Goal: Information Seeking & Learning: Learn about a topic

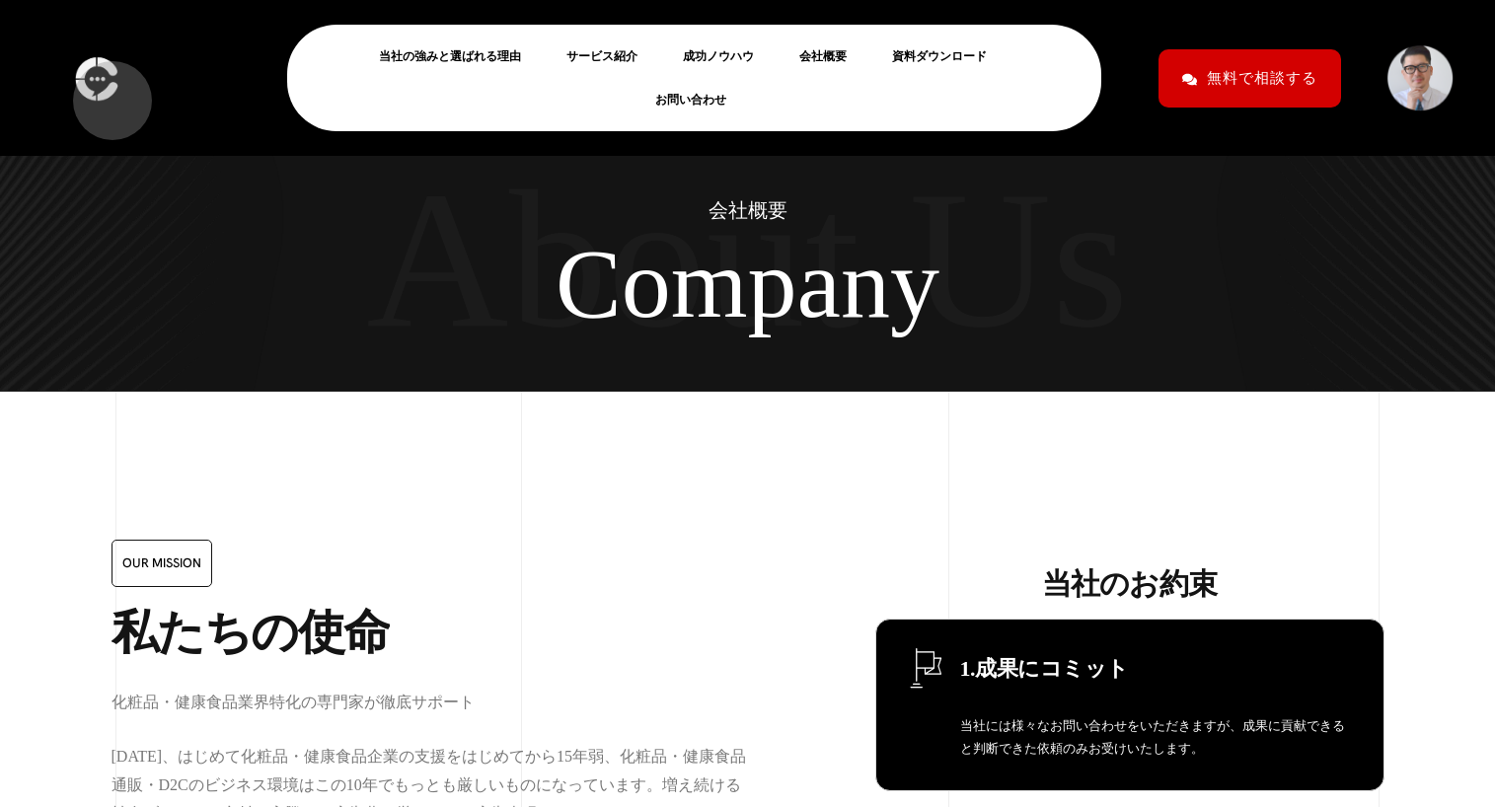
click at [100, 92] on img at bounding box center [96, 78] width 54 height 58
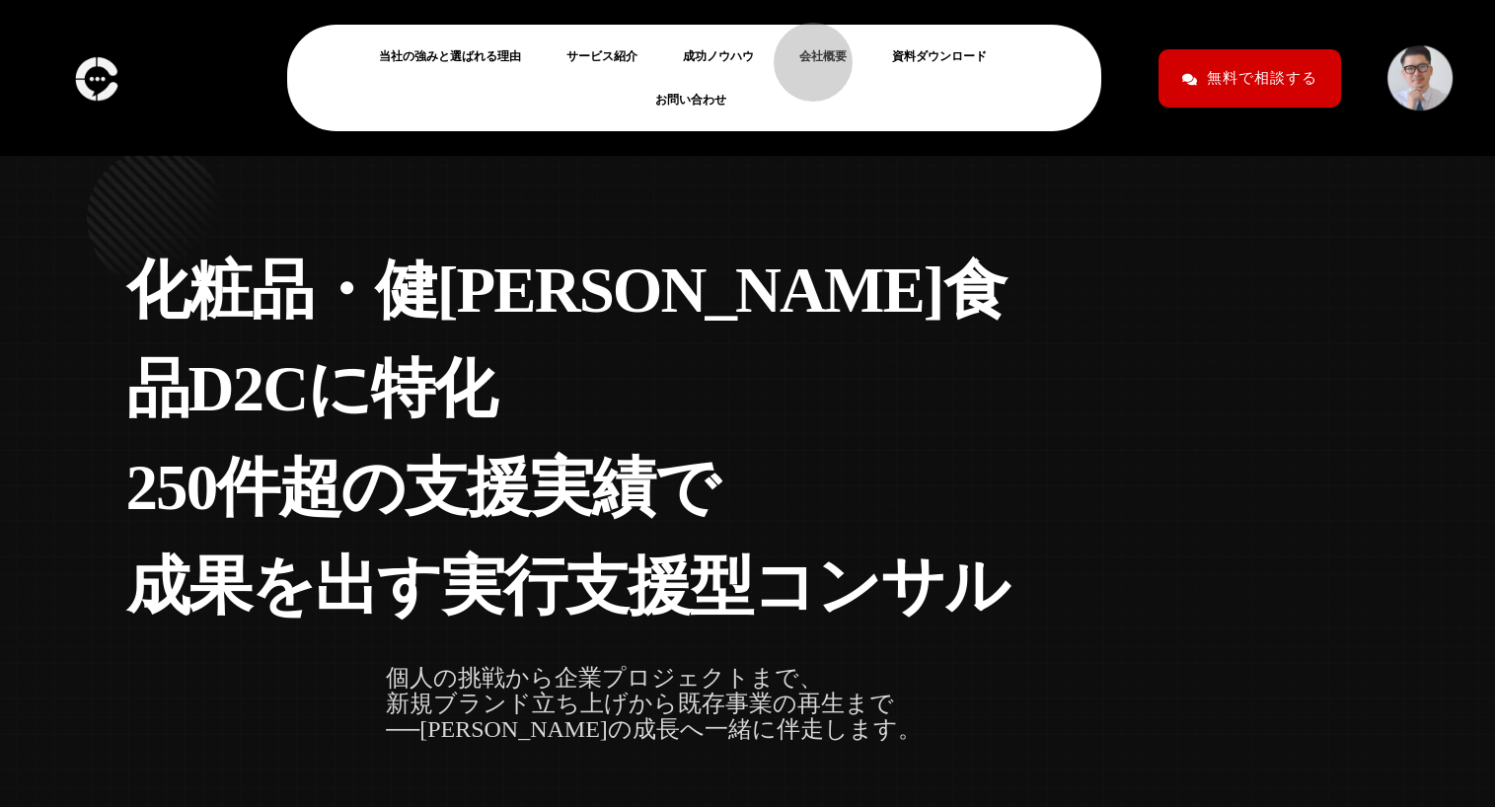
click at [803, 52] on link "会社概要" at bounding box center [830, 56] width 63 height 24
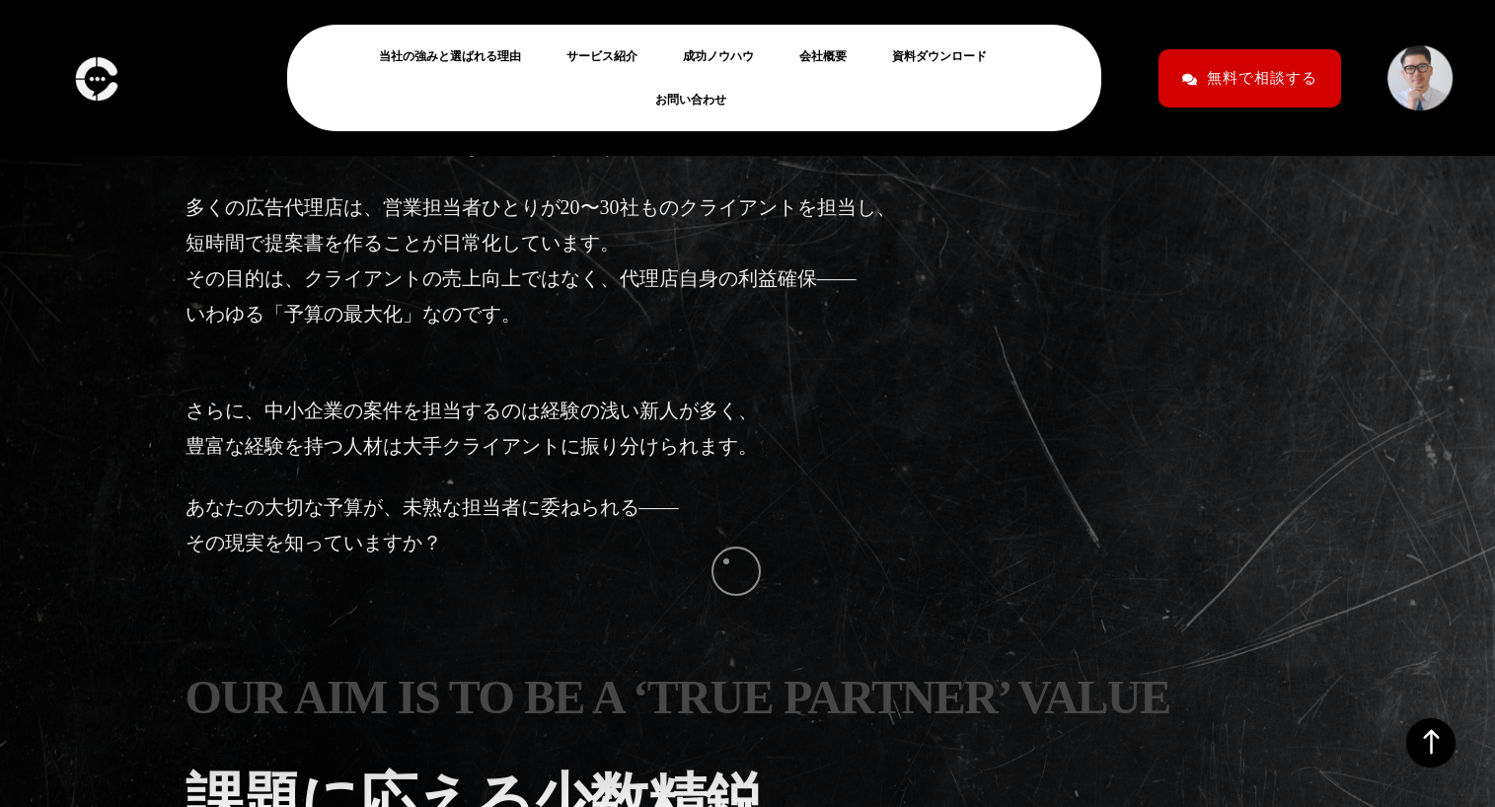
scroll to position [2717, 0]
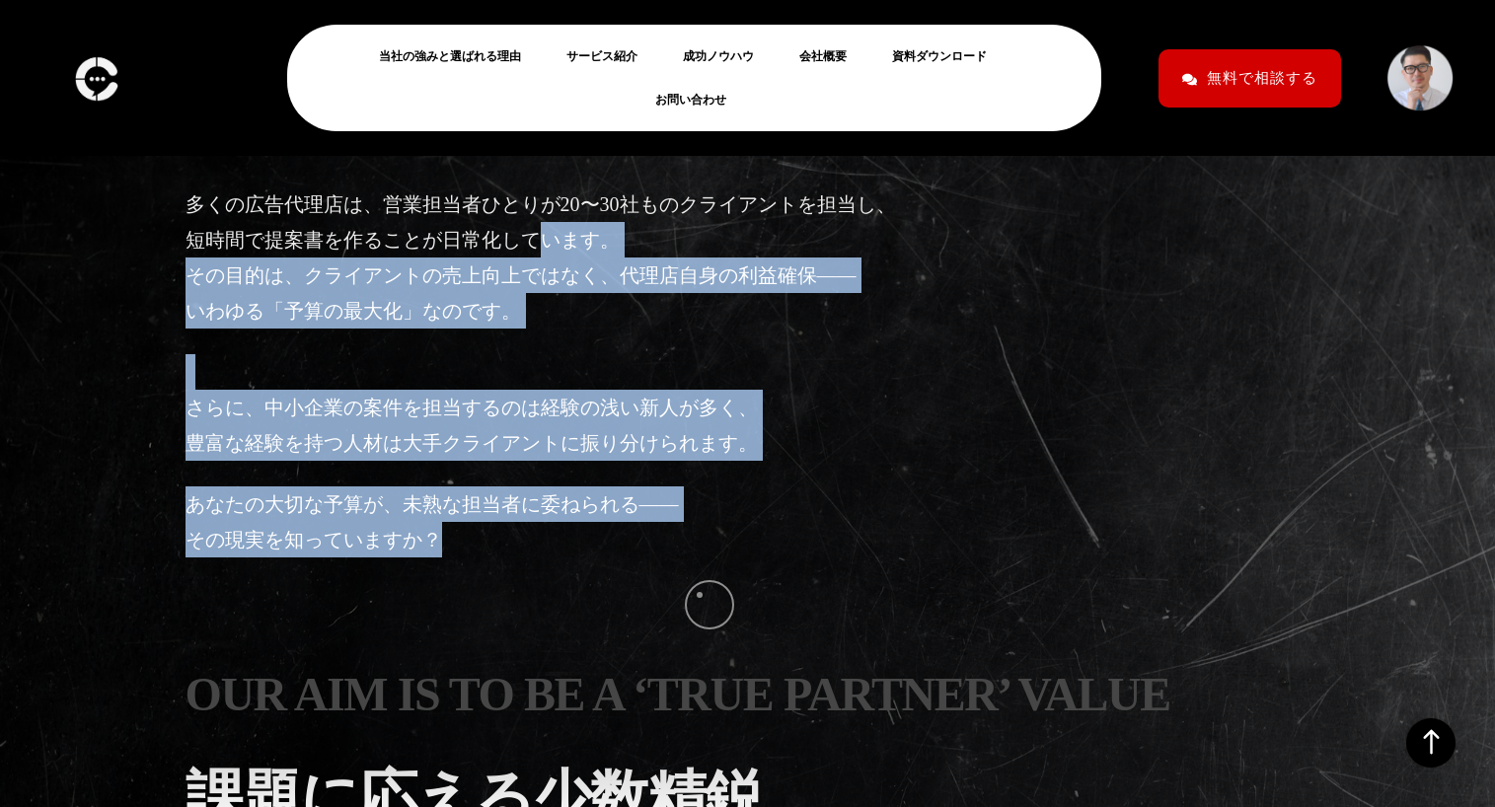
drag, startPoint x: 536, startPoint y: 252, endPoint x: 699, endPoint y: 595, distance: 380.4
click at [699, 583] on div "広告代理店やマーケティング支援会社に、こんな疑問を持ったことはありませんか？ •自分たちの課題を本当に理解しているのか？ •なぜ提案がいつも浅く、現実離れして…" at bounding box center [560, 247] width 750 height 671
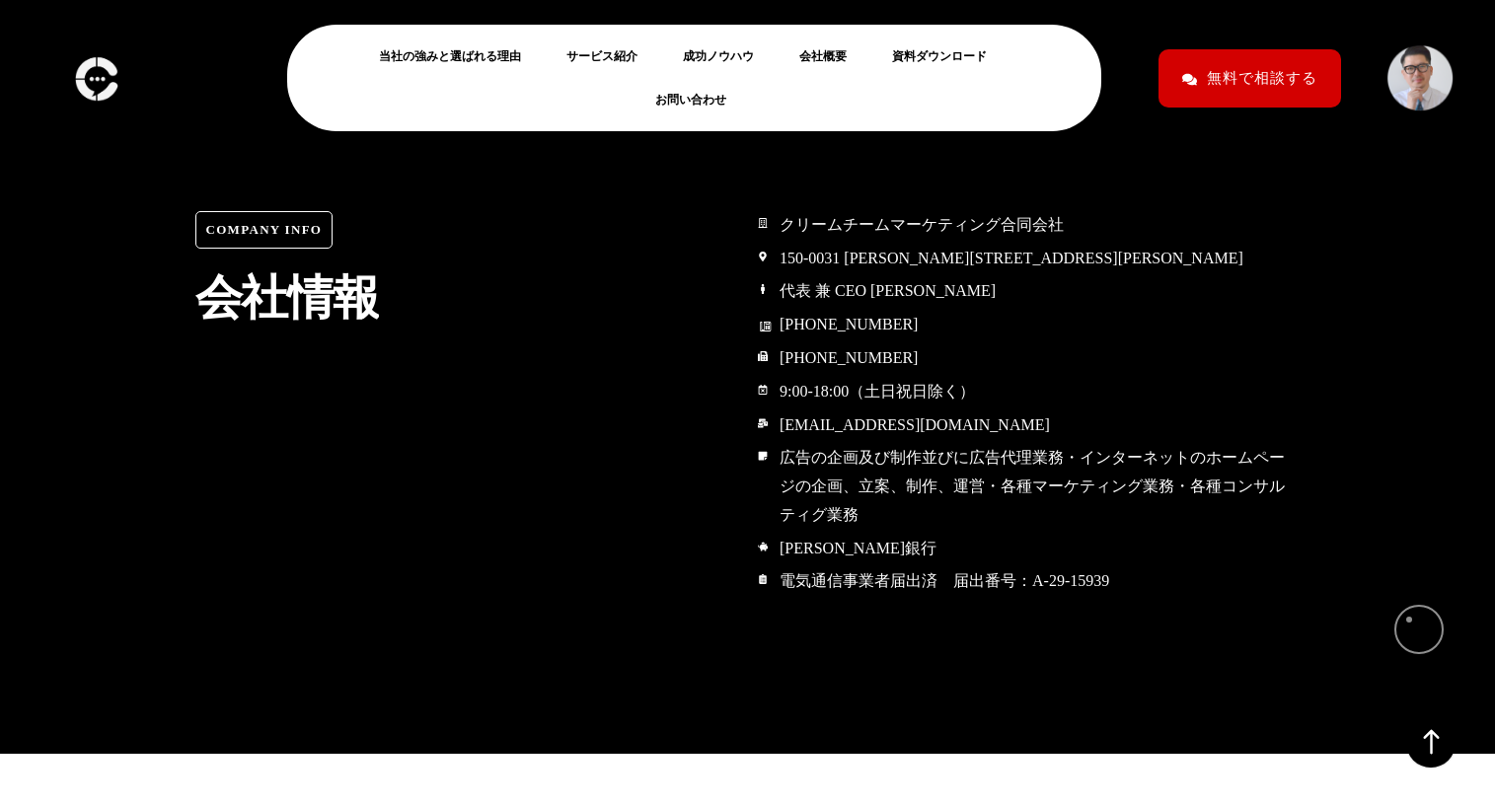
scroll to position [9302, 0]
